Goal: Task Accomplishment & Management: Manage account settings

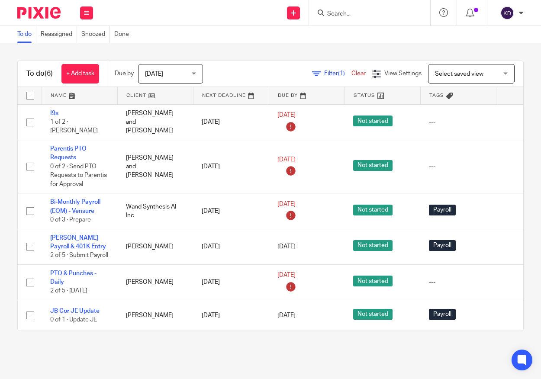
click at [163, 73] on span "[DATE]" at bounding box center [154, 74] width 18 height 6
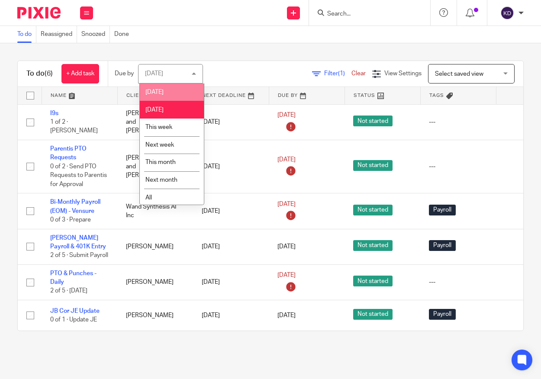
click at [158, 90] on span "[DATE]" at bounding box center [154, 92] width 18 height 6
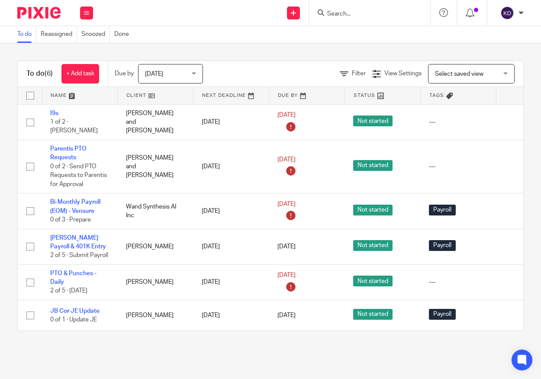
click at [167, 66] on span "[DATE]" at bounding box center [168, 73] width 46 height 18
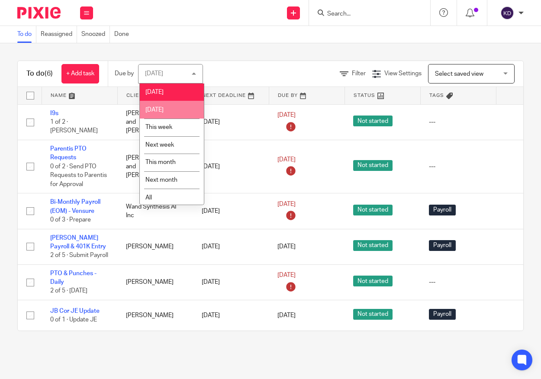
click at [164, 106] on li "[DATE]" at bounding box center [172, 110] width 64 height 18
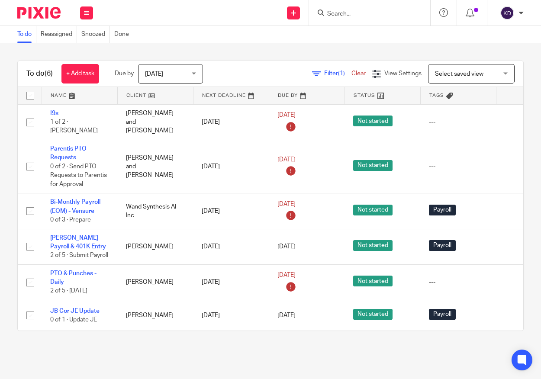
click at [159, 75] on span "[DATE]" at bounding box center [154, 74] width 18 height 6
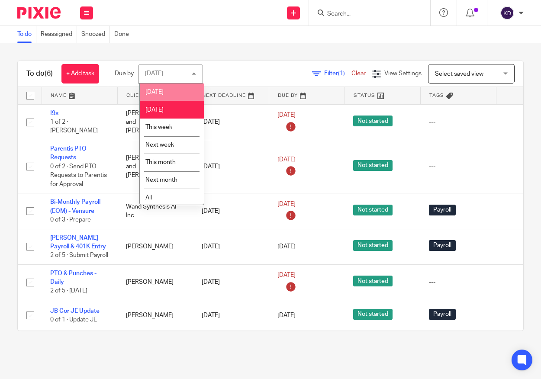
click at [160, 93] on span "[DATE]" at bounding box center [154, 92] width 18 height 6
